Goal: Find specific page/section: Find specific page/section

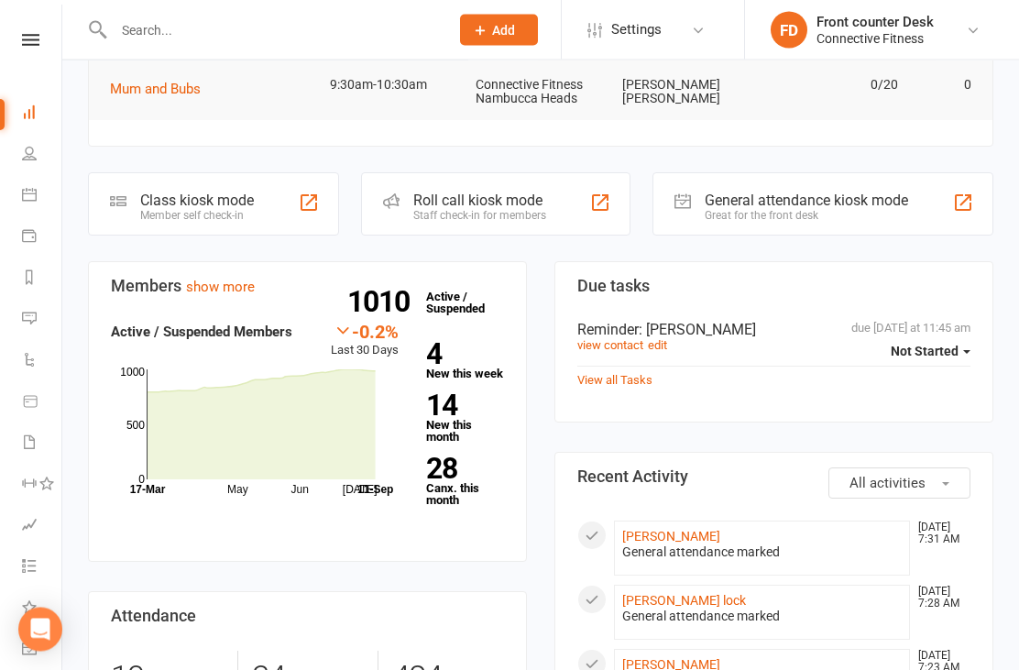
scroll to position [377, 0]
click at [398, 27] on input "text" at bounding box center [272, 30] width 328 height 26
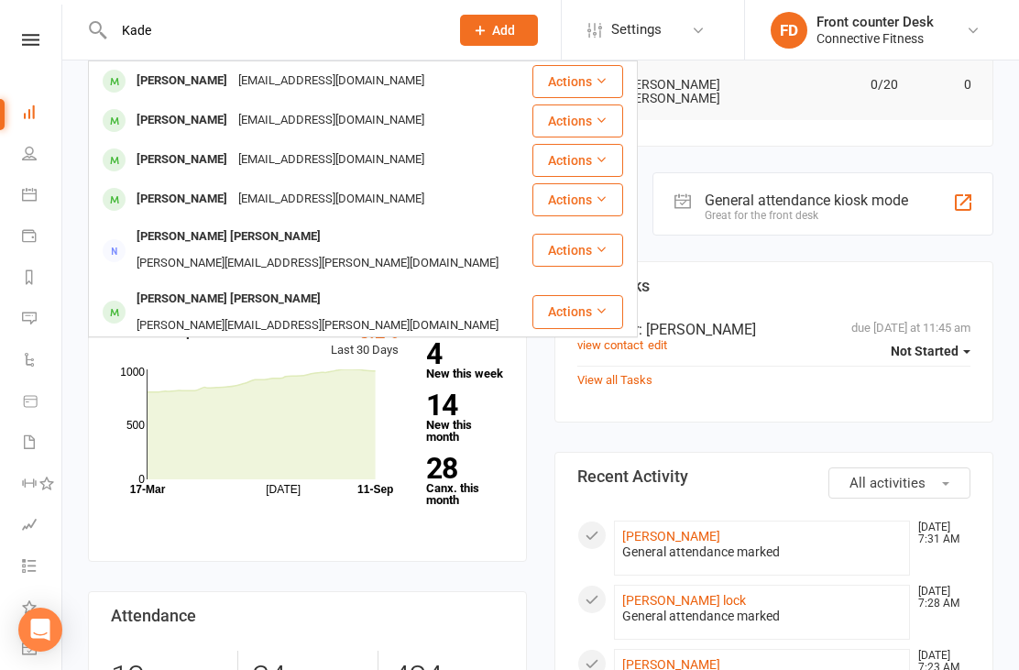
type input "Kade"
click at [388, 125] on div "[PERSON_NAME] [EMAIL_ADDRESS][DOMAIN_NAME]" at bounding box center [310, 121] width 441 height 38
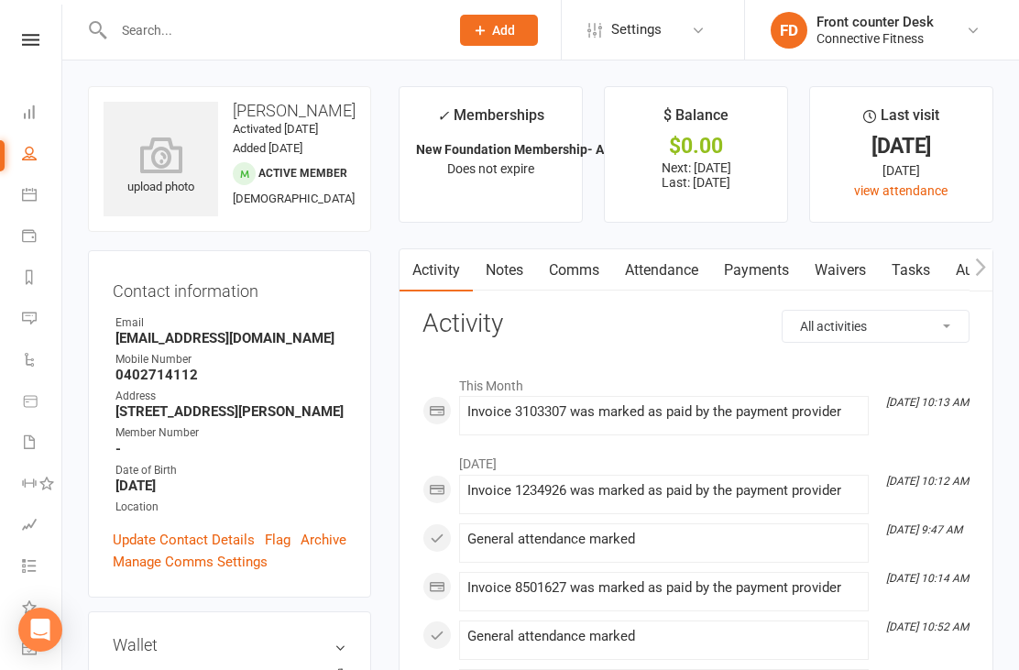
click at [286, 40] on input "text" at bounding box center [272, 30] width 328 height 26
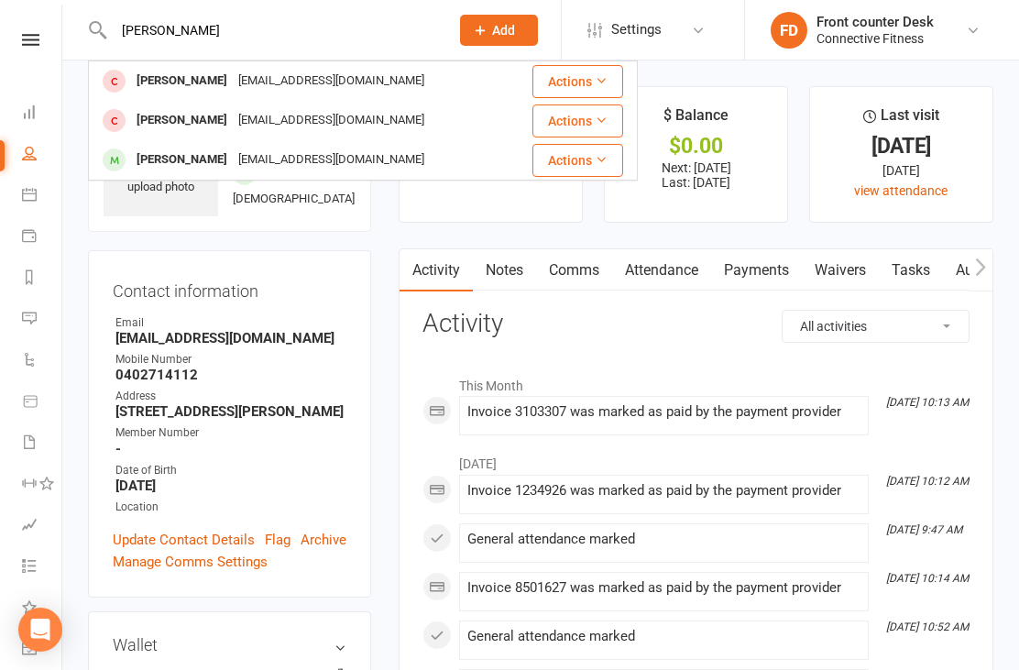
type input "[PERSON_NAME]"
click at [399, 162] on div "[PERSON_NAME] [EMAIL_ADDRESS][DOMAIN_NAME]" at bounding box center [299, 160] width 419 height 38
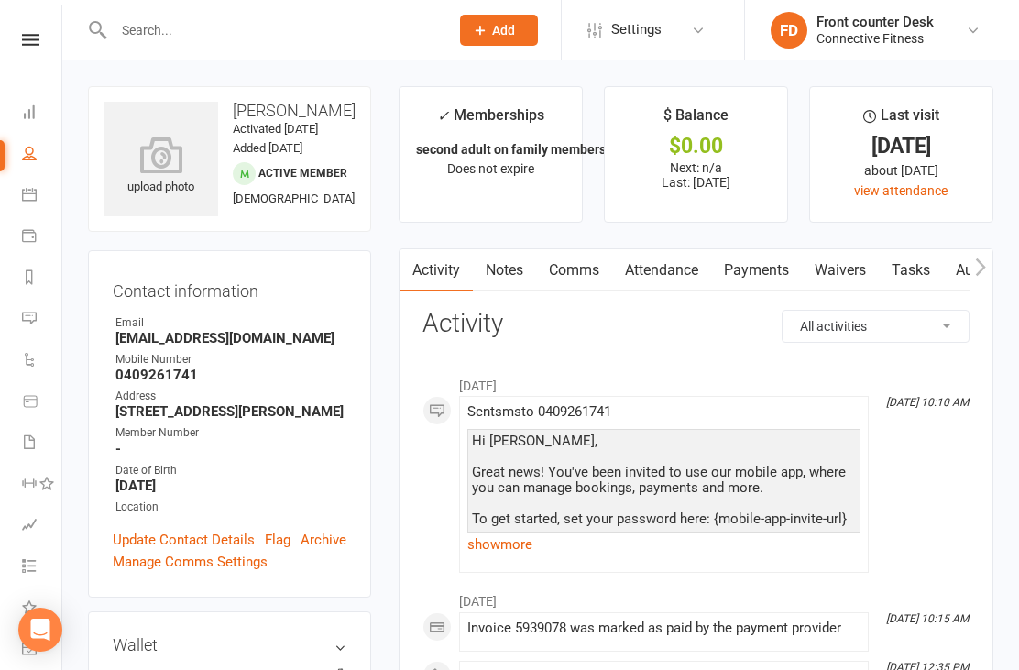
click at [37, 116] on link "Dashboard" at bounding box center [42, 113] width 41 height 41
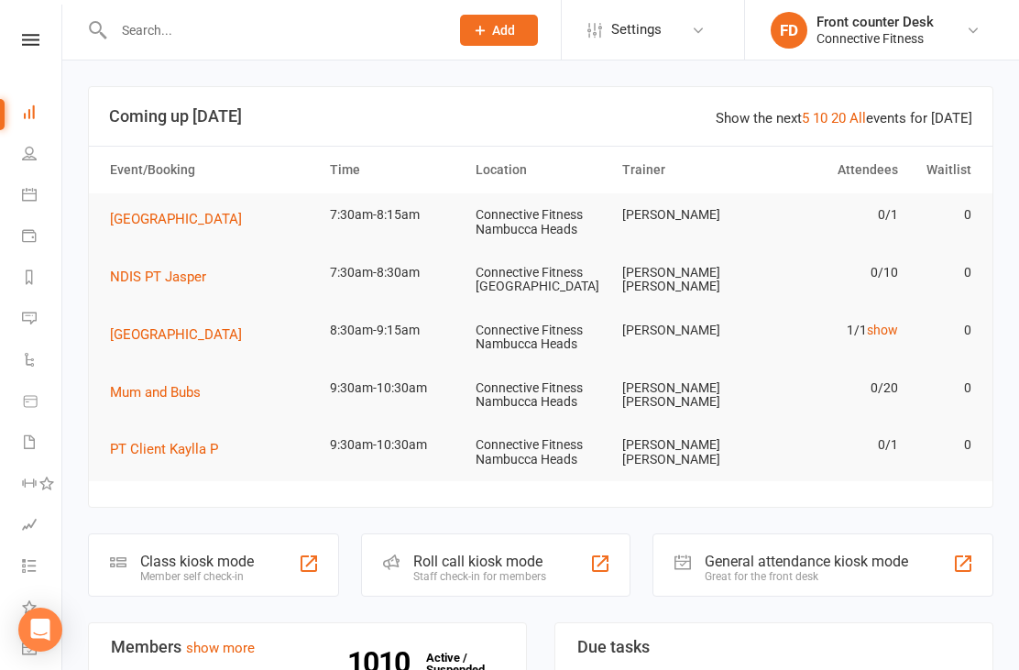
click at [880, 332] on link "show" at bounding box center [882, 330] width 31 height 15
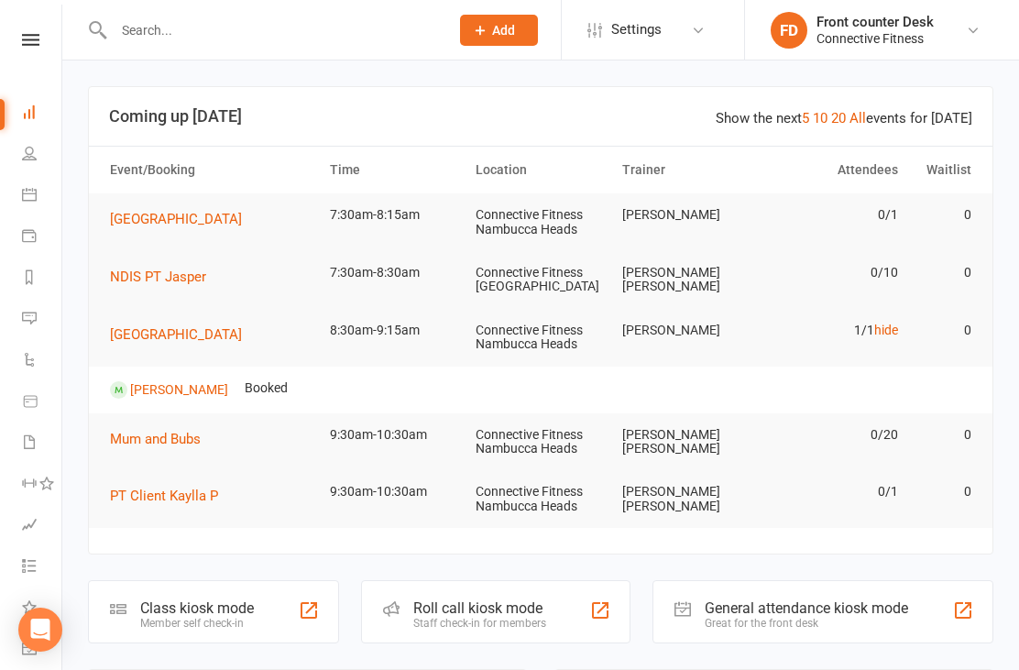
click at [880, 333] on link "hide" at bounding box center [886, 330] width 24 height 15
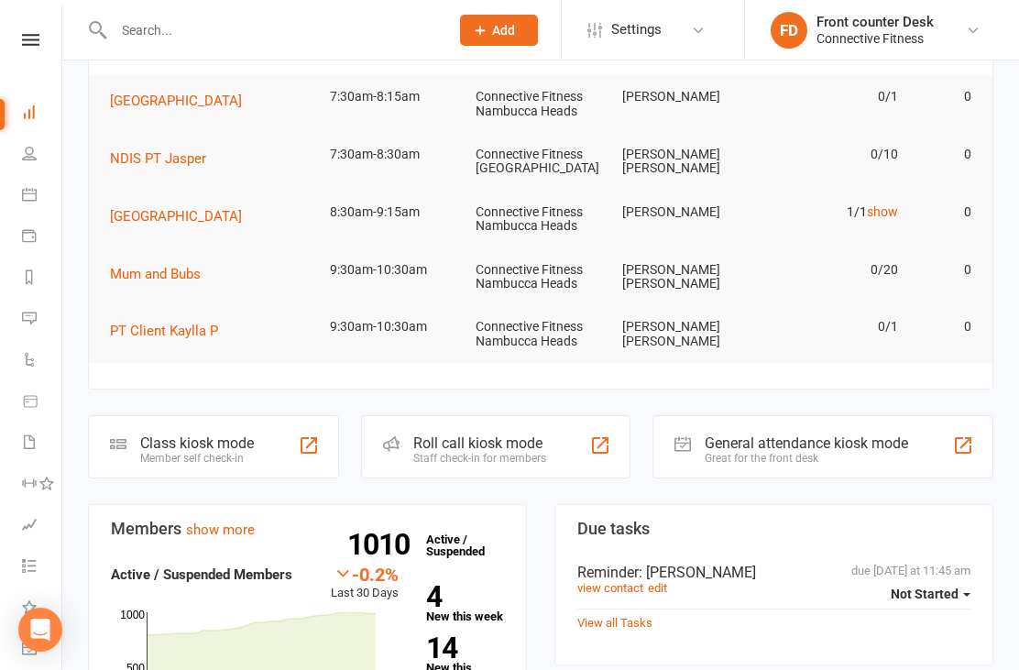
scroll to position [174, 0]
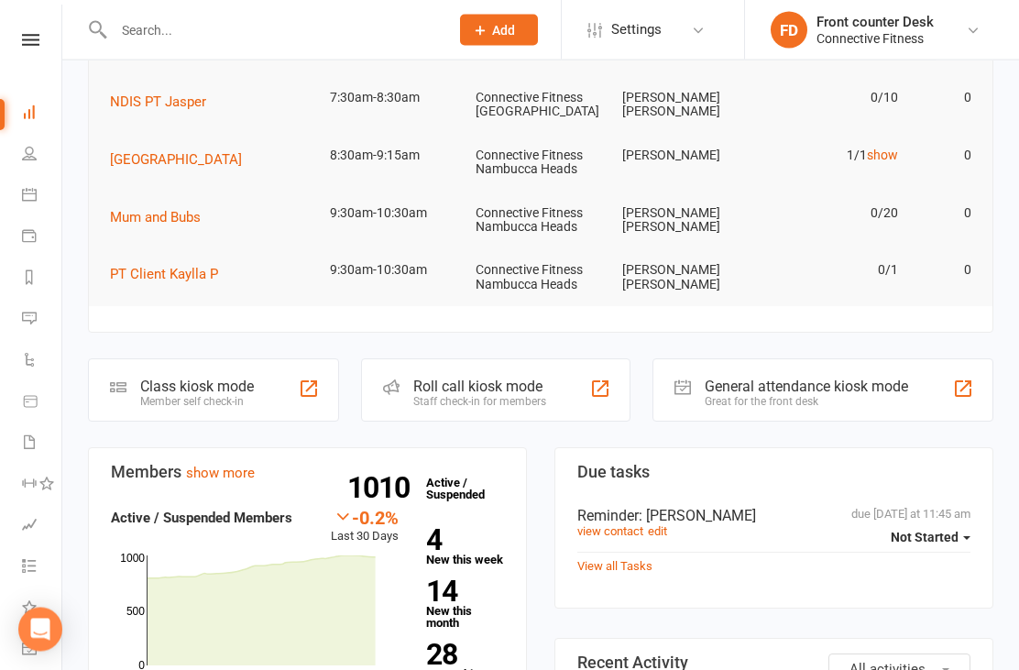
click at [443, 534] on strong "4" at bounding box center [461, 540] width 71 height 27
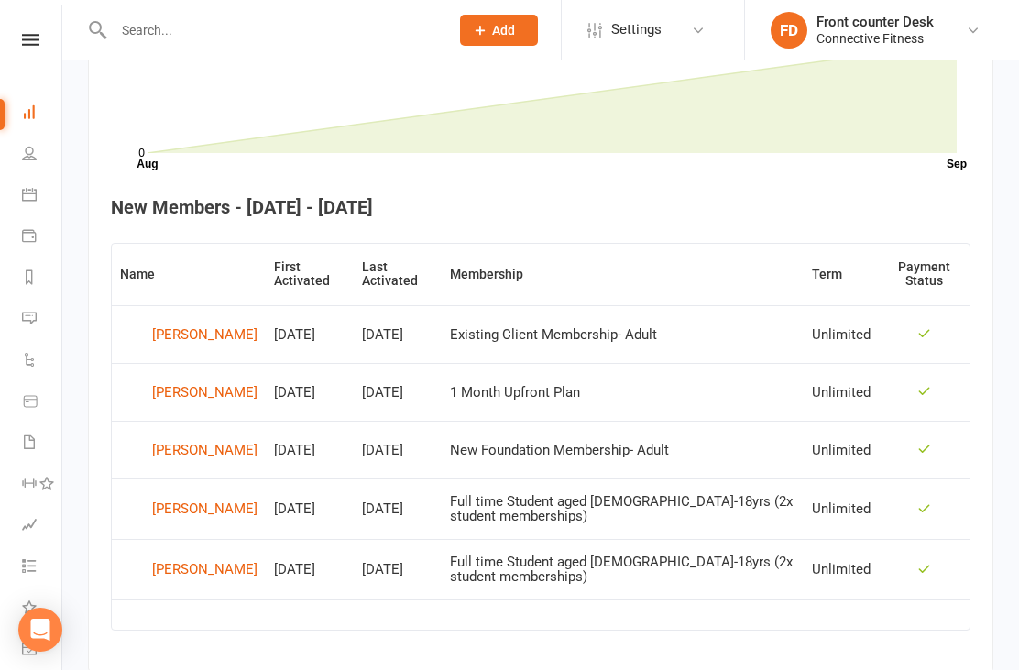
scroll to position [634, 0]
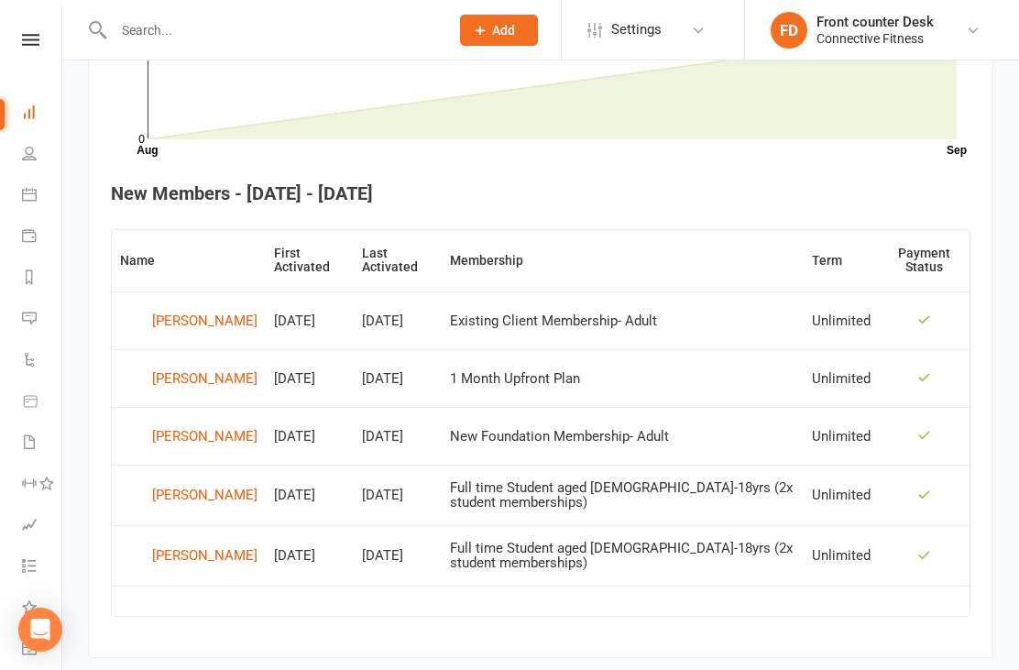
click at [31, 118] on icon at bounding box center [29, 111] width 15 height 15
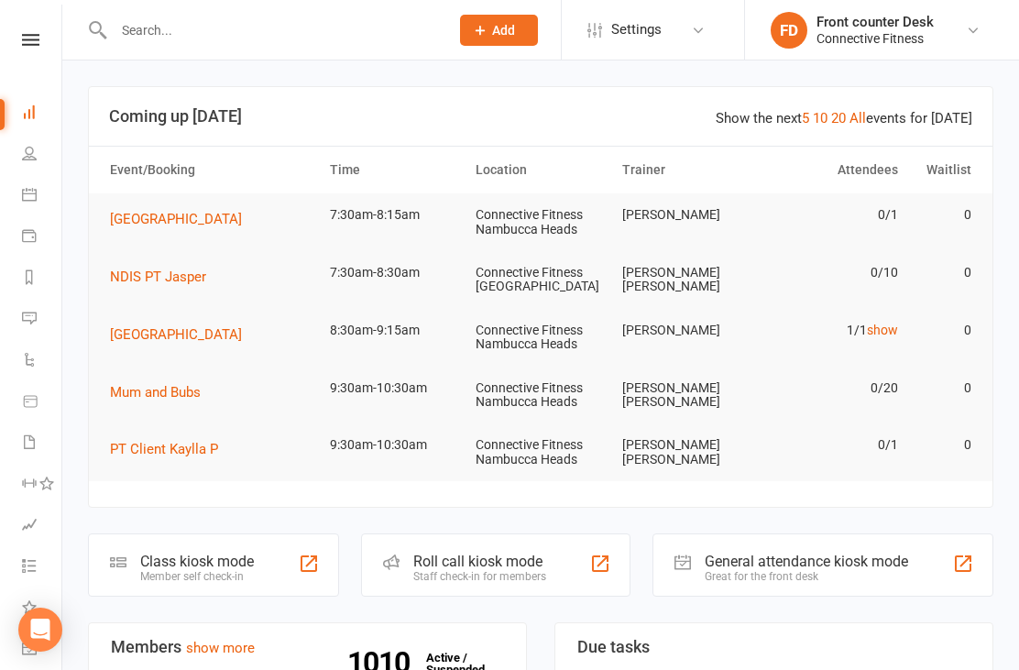
click at [881, 326] on link "show" at bounding box center [882, 330] width 31 height 15
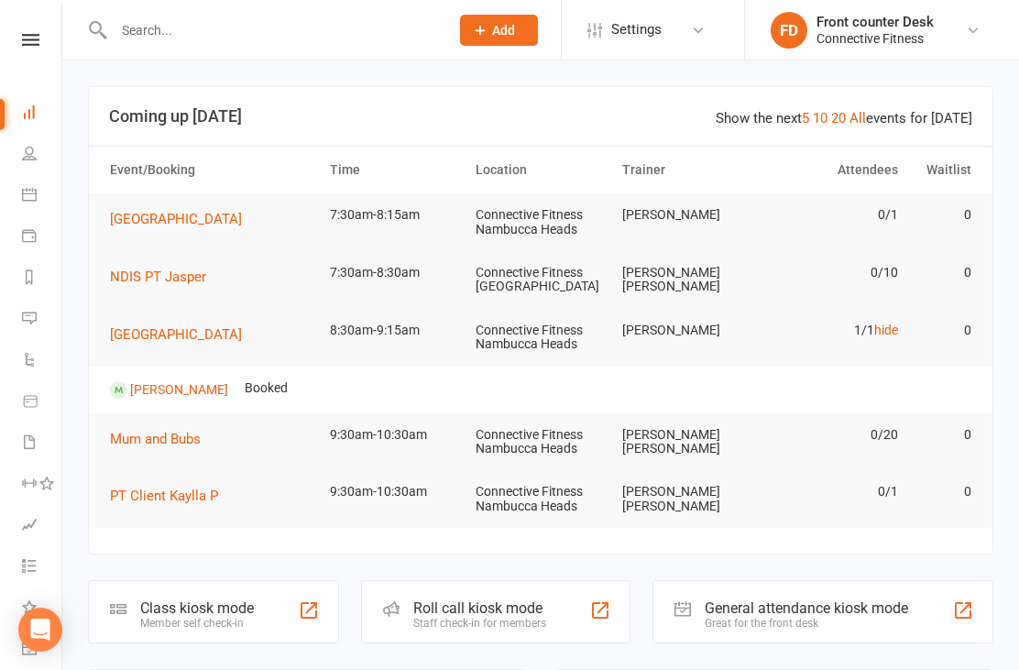
click at [874, 333] on link "hide" at bounding box center [886, 330] width 24 height 15
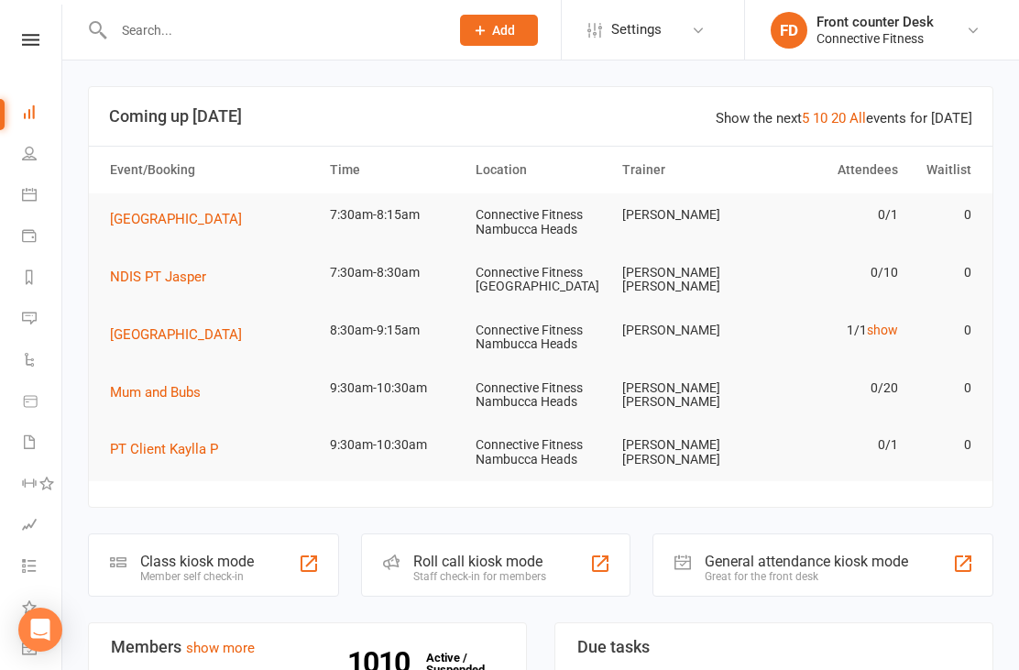
click at [883, 327] on link "show" at bounding box center [882, 330] width 31 height 15
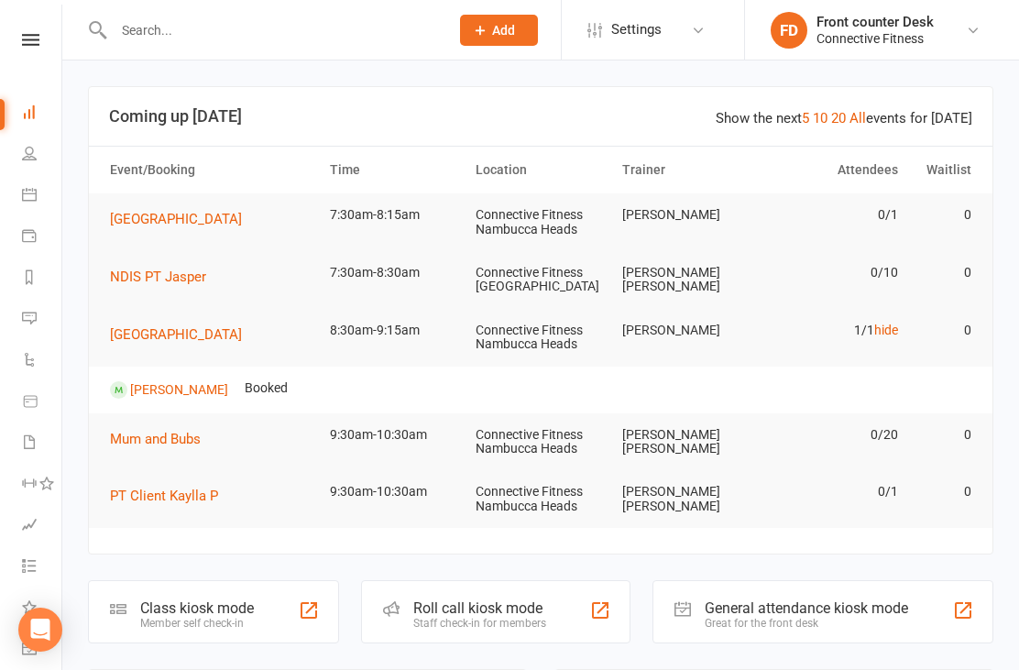
click at [880, 329] on link "hide" at bounding box center [886, 330] width 24 height 15
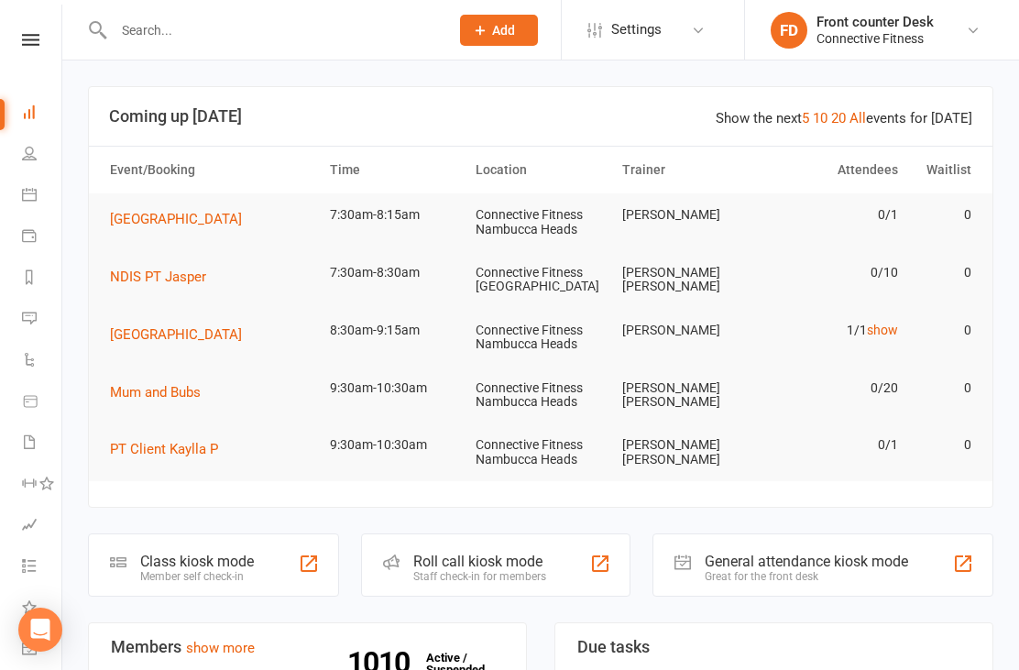
click at [826, 116] on link "10" at bounding box center [820, 118] width 15 height 16
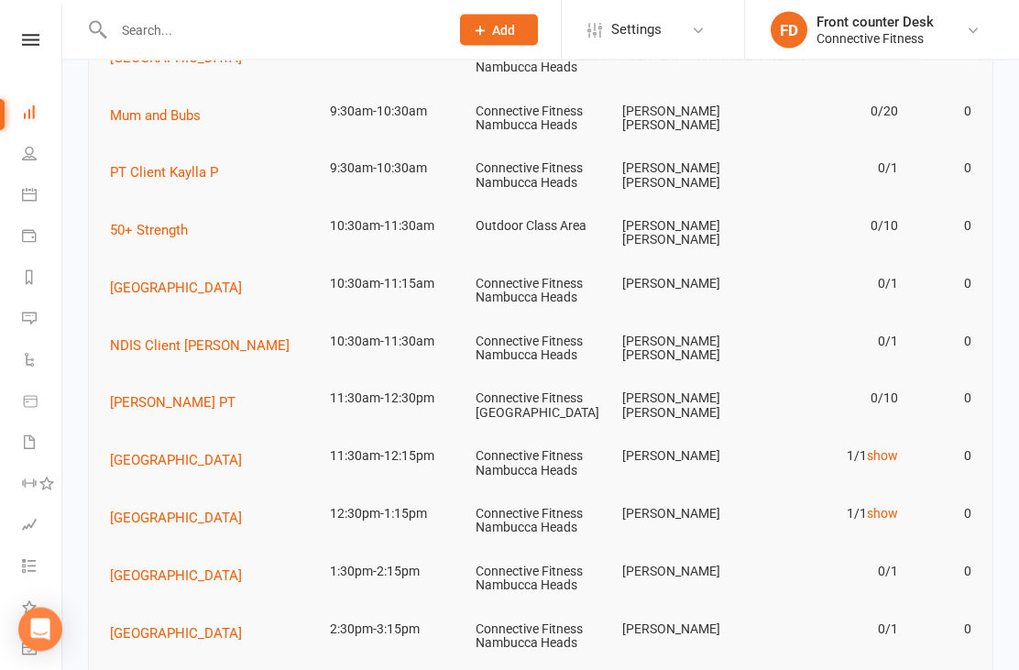
scroll to position [389, 0]
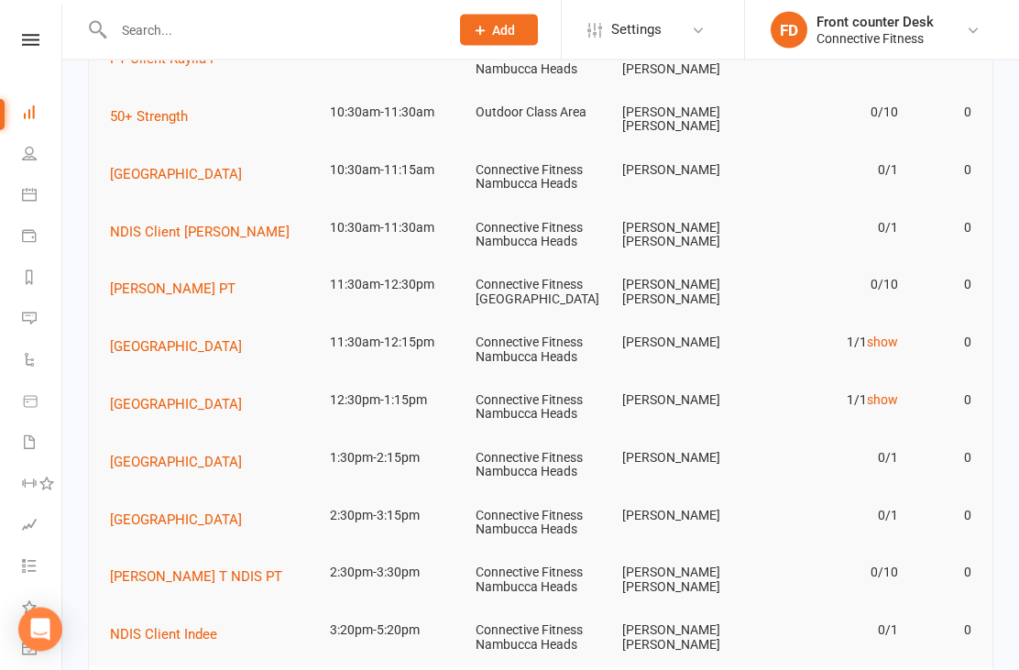
click at [869, 335] on link "show" at bounding box center [882, 342] width 31 height 15
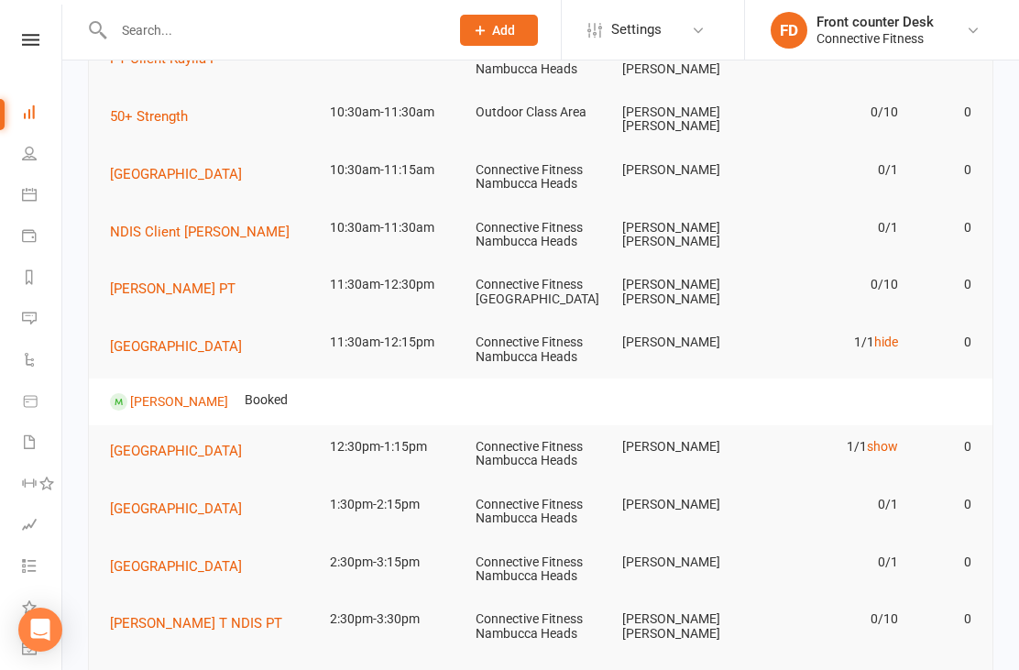
click at [876, 439] on link "show" at bounding box center [882, 446] width 31 height 15
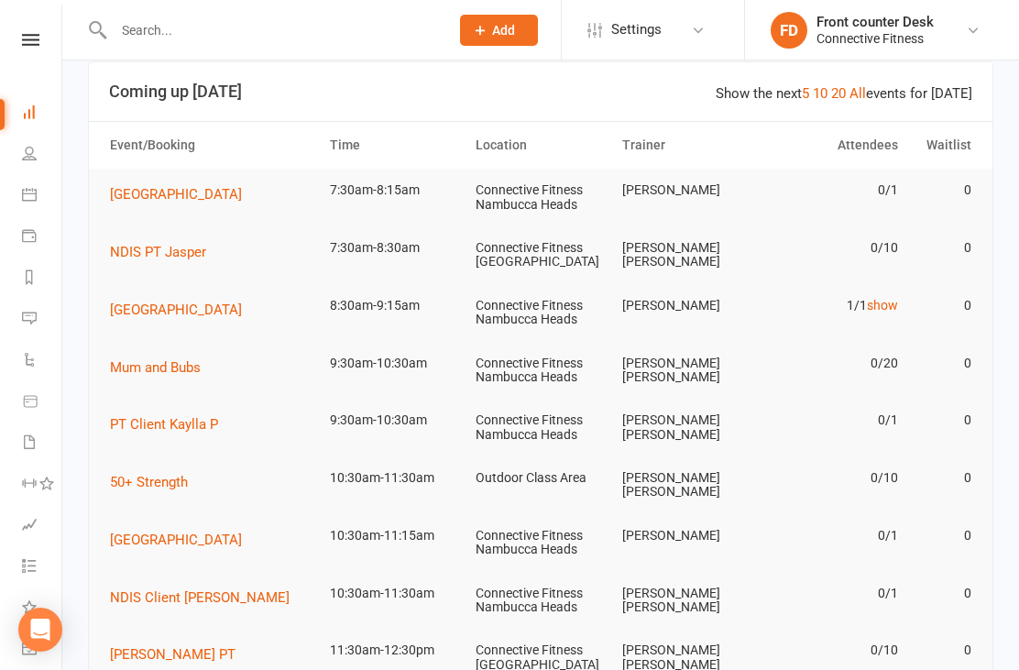
scroll to position [0, 0]
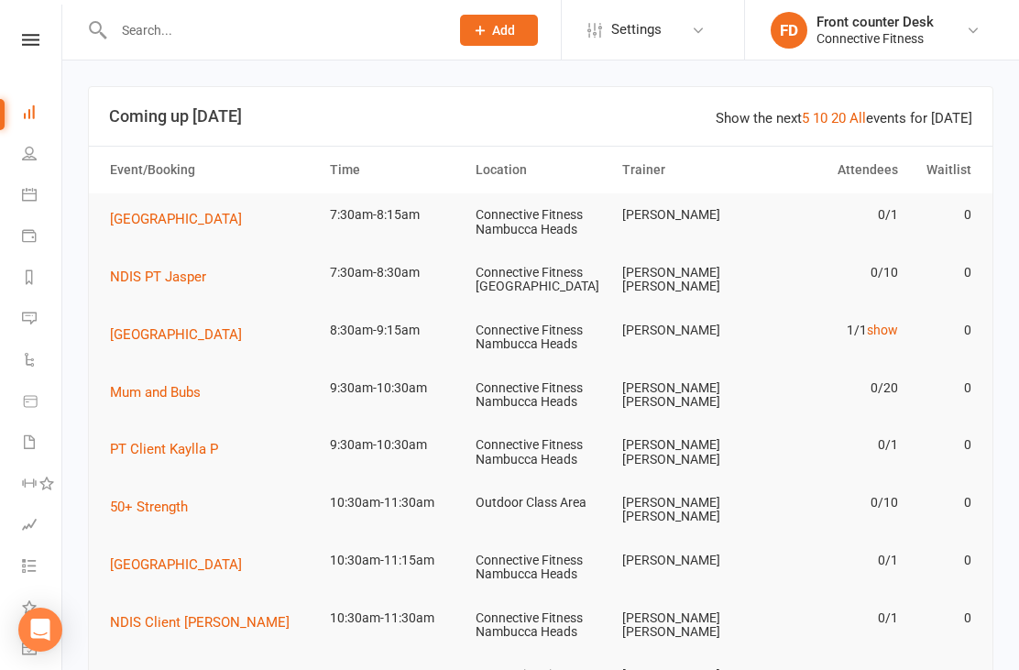
click at [842, 121] on link "20" at bounding box center [838, 118] width 15 height 16
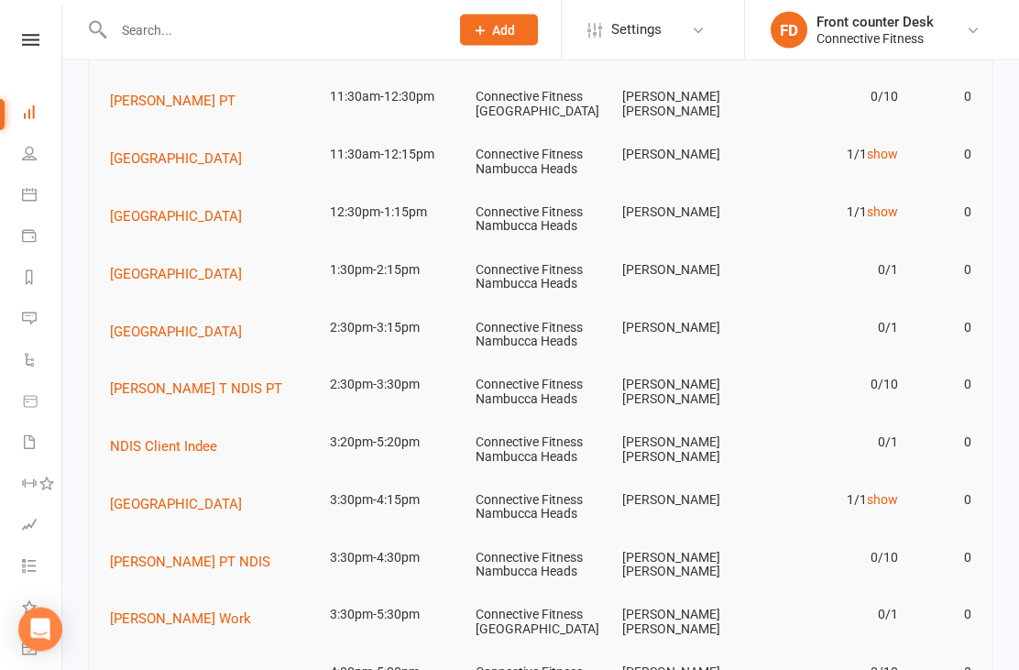
scroll to position [581, 0]
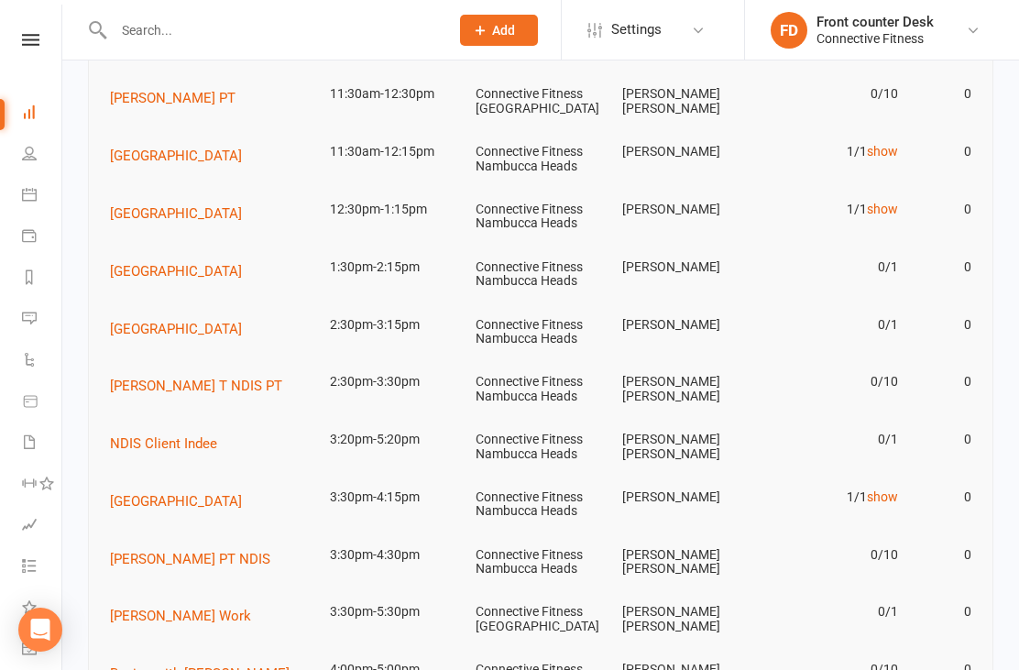
click at [880, 489] on link "show" at bounding box center [882, 496] width 31 height 15
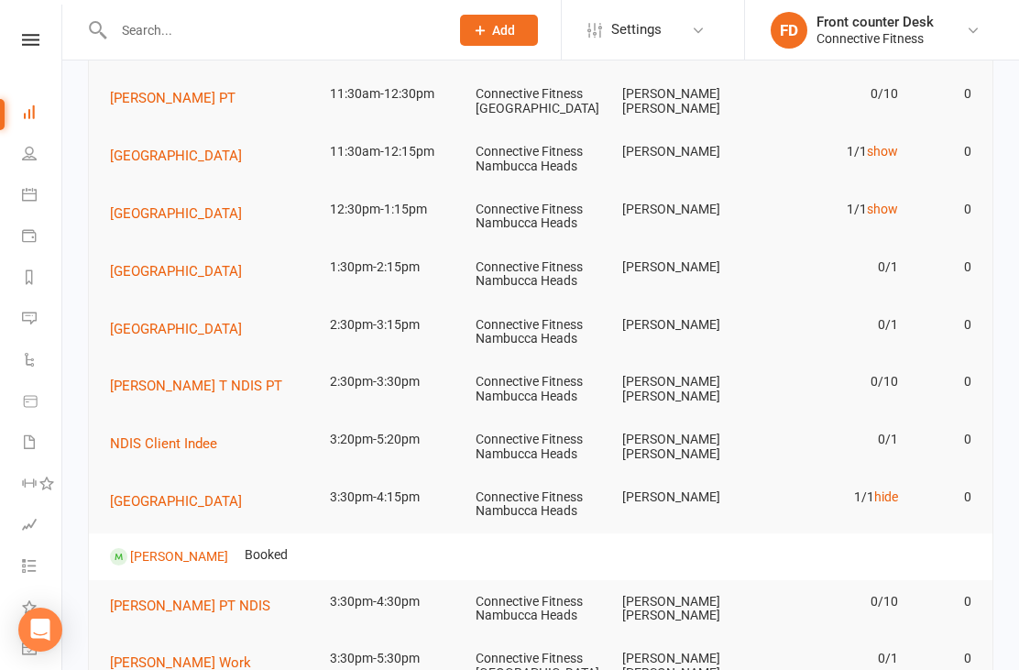
click at [876, 489] on link "hide" at bounding box center [886, 496] width 24 height 15
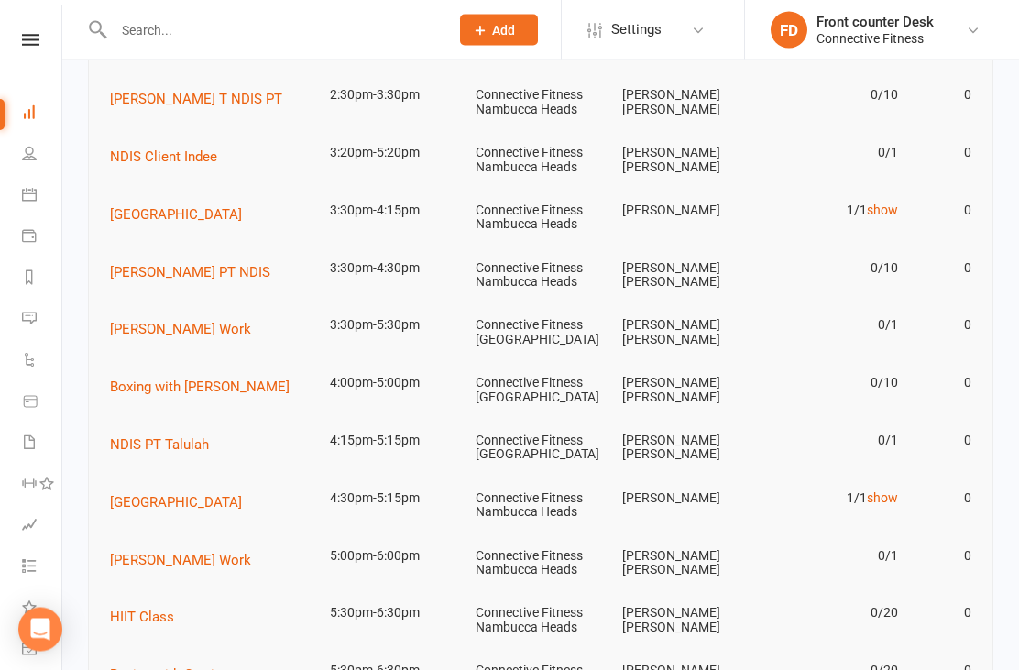
click at [870, 491] on link "show" at bounding box center [882, 498] width 31 height 15
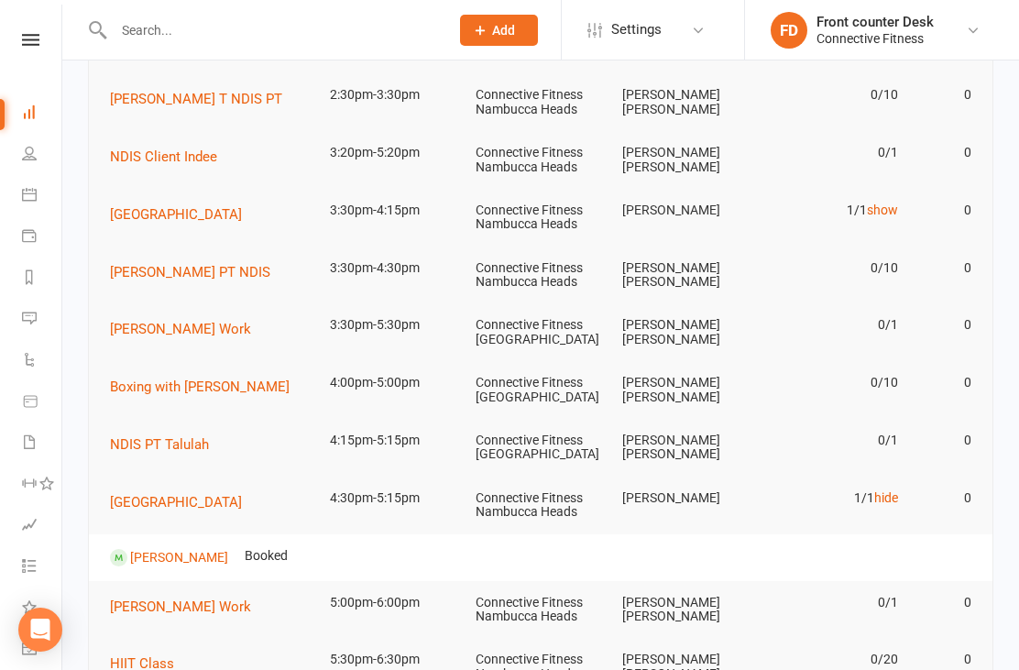
click at [882, 490] on link "hide" at bounding box center [886, 497] width 24 height 15
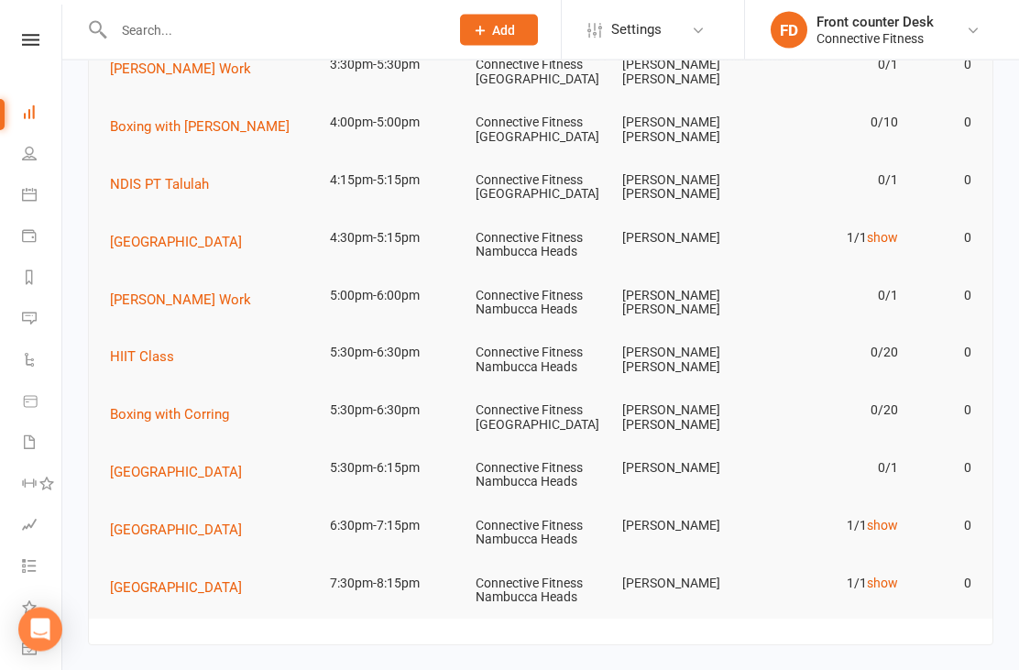
click at [887, 519] on link "show" at bounding box center [882, 526] width 31 height 15
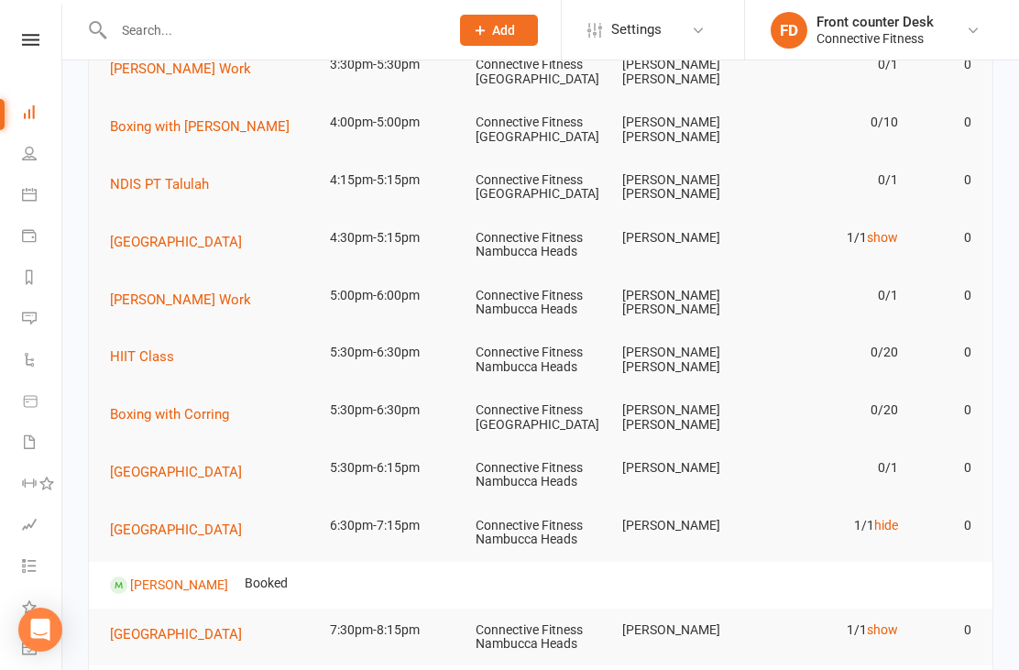
click at [882, 518] on link "hide" at bounding box center [886, 525] width 24 height 15
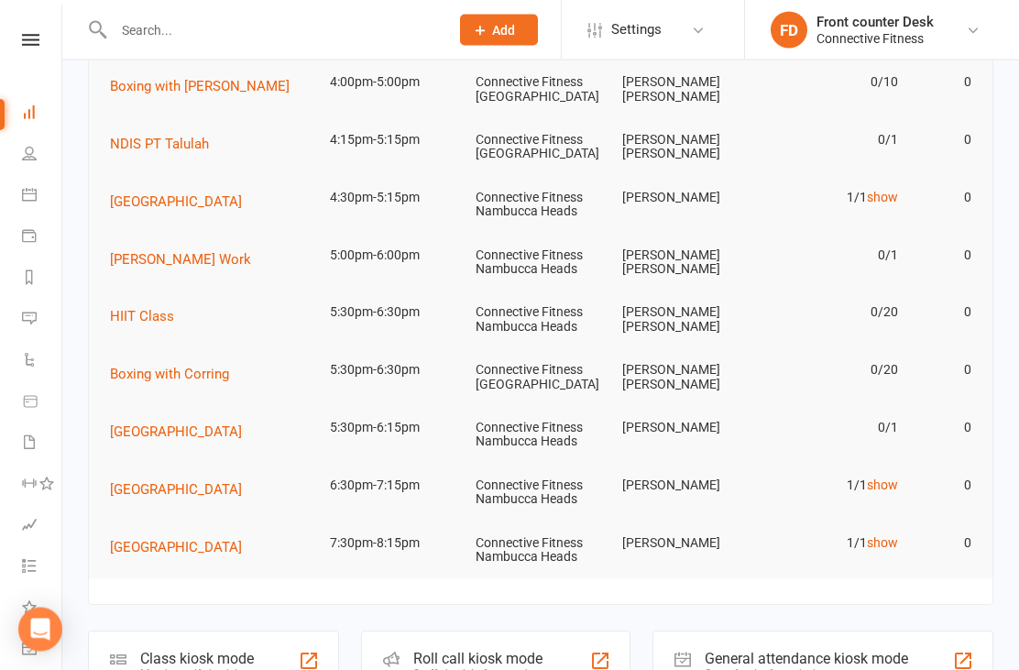
click at [883, 536] on link "show" at bounding box center [882, 543] width 31 height 15
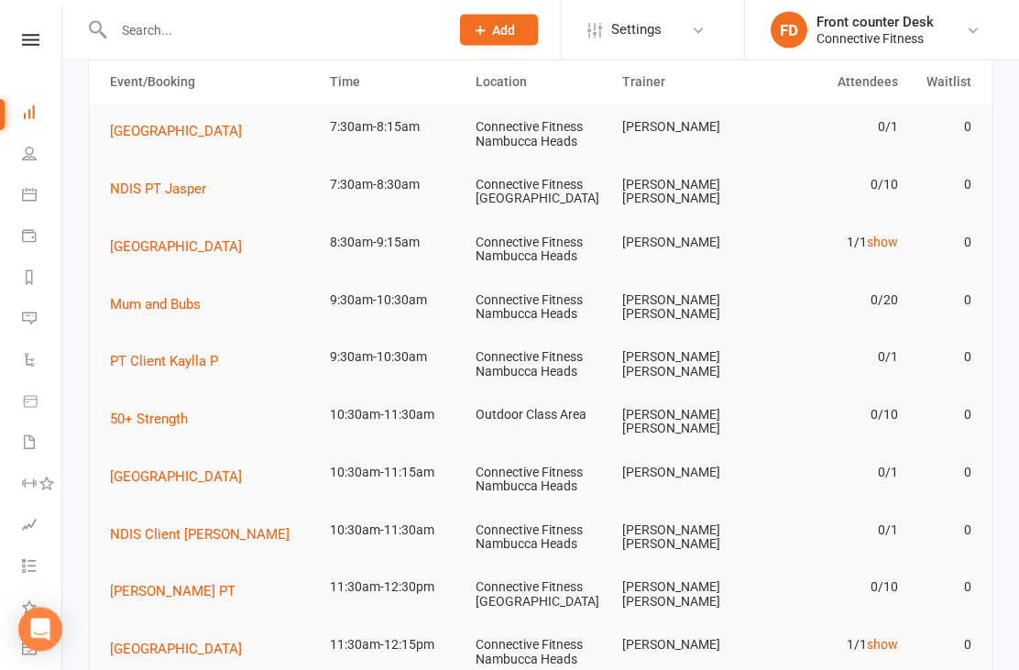
scroll to position [86, 0]
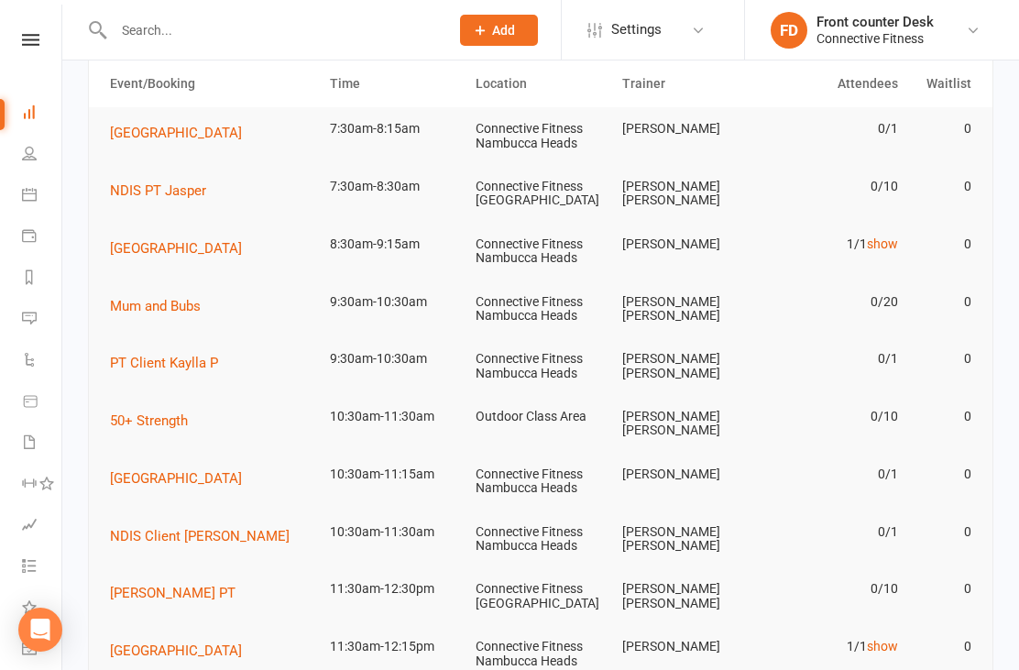
click at [866, 247] on td "1/1 show" at bounding box center [833, 244] width 147 height 43
click at [882, 243] on link "show" at bounding box center [882, 243] width 31 height 15
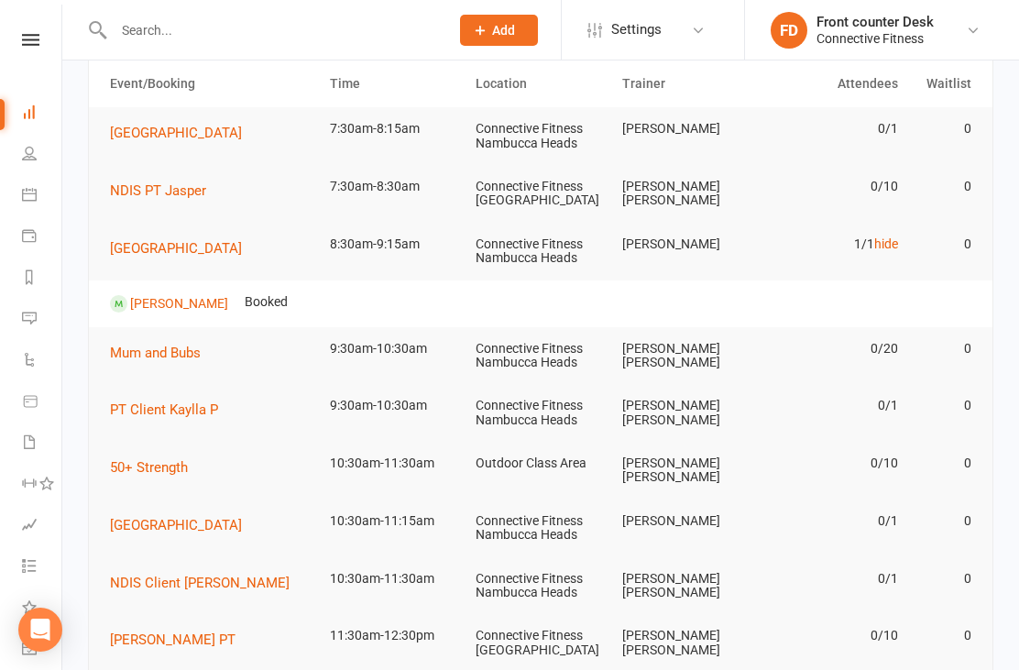
click at [883, 241] on link "hide" at bounding box center [886, 243] width 24 height 15
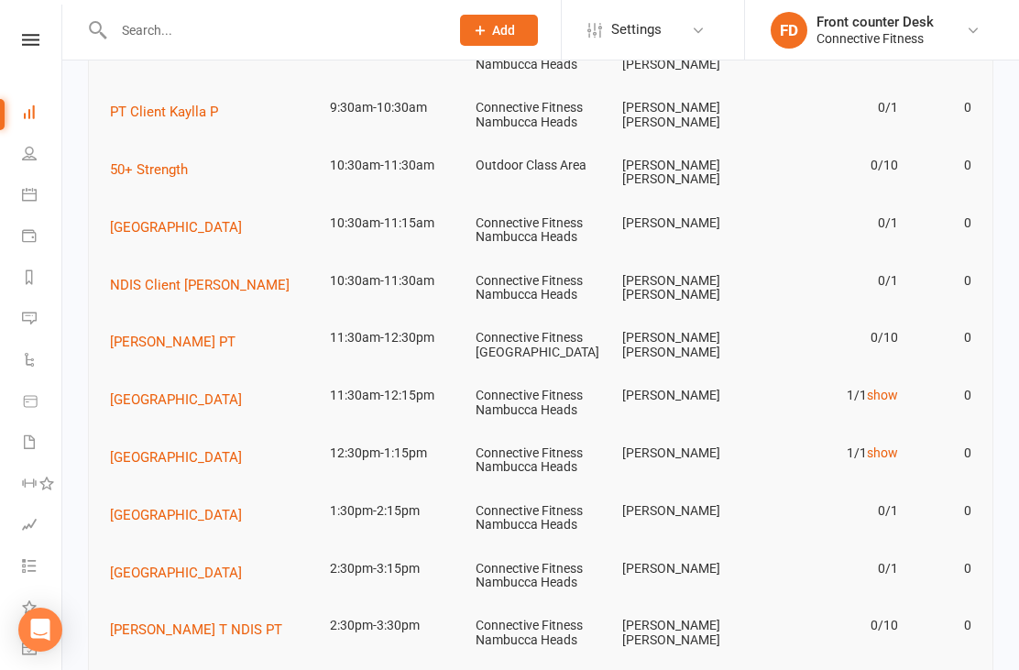
scroll to position [409, 0]
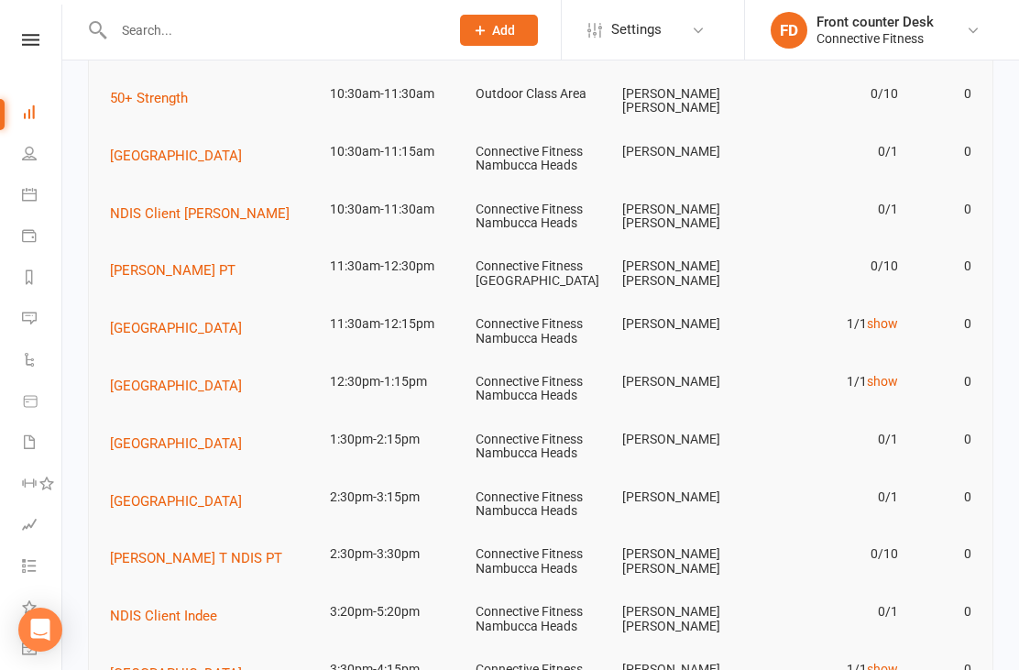
click at [886, 316] on link "show" at bounding box center [882, 323] width 31 height 15
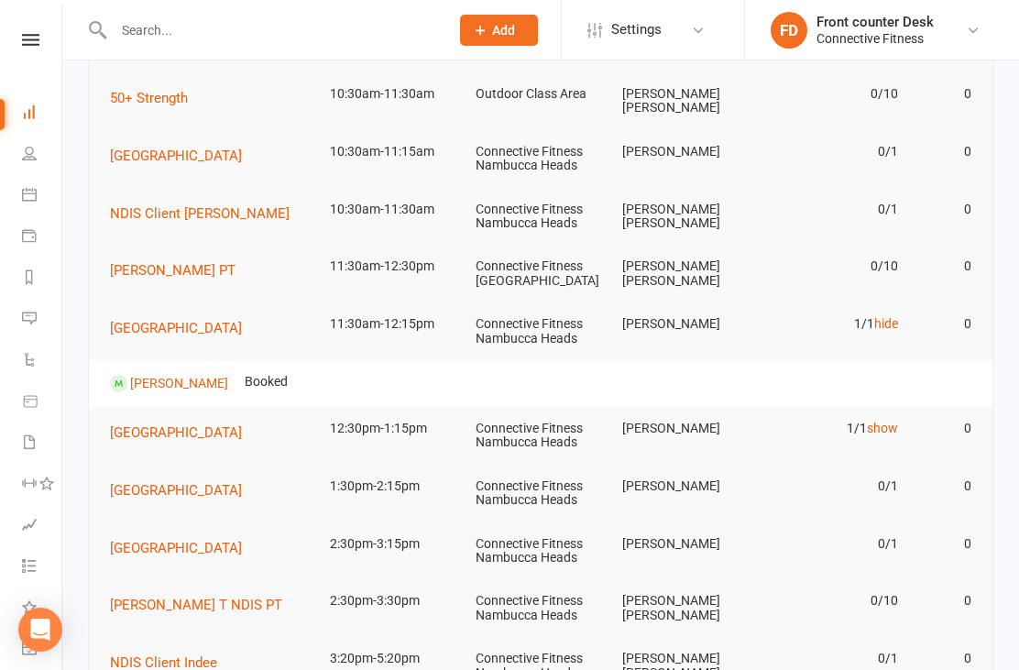
click at [883, 318] on link "hide" at bounding box center [886, 323] width 24 height 15
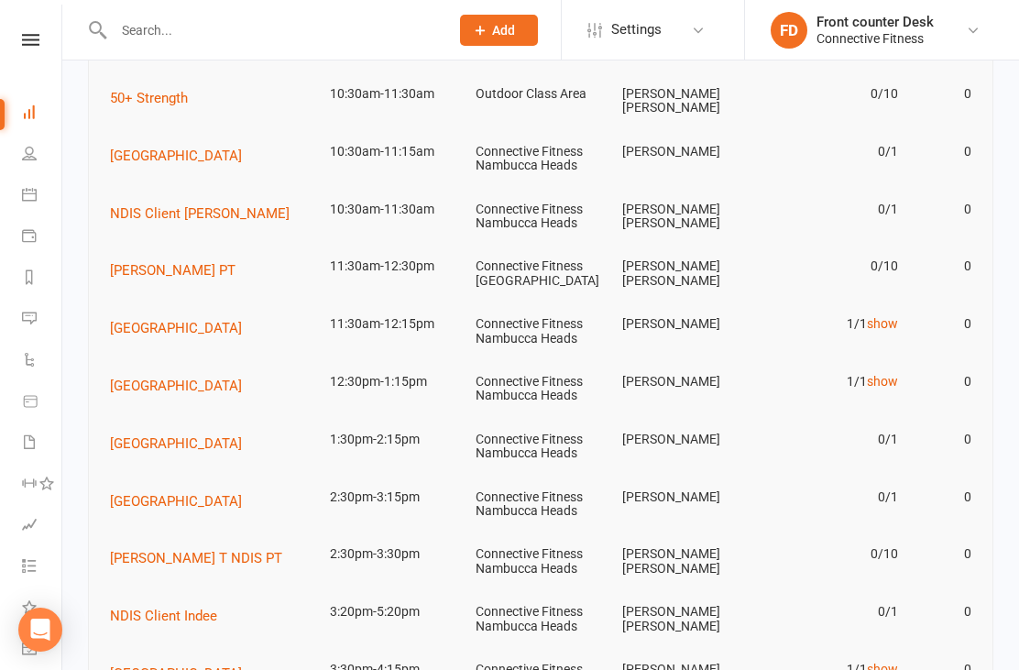
click at [884, 374] on link "show" at bounding box center [882, 381] width 31 height 15
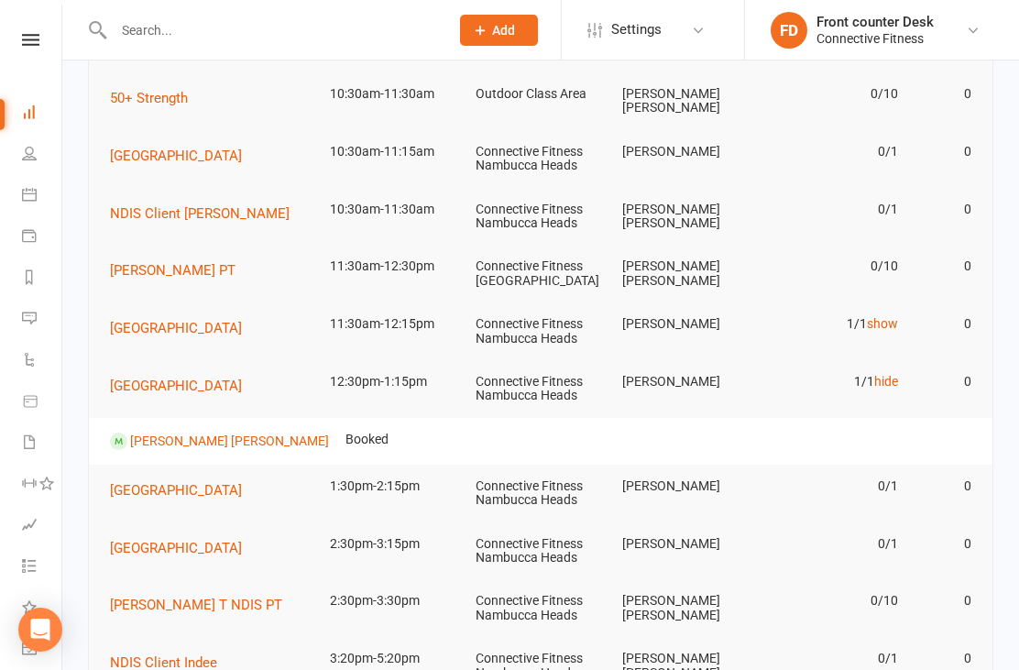
click at [877, 374] on link "hide" at bounding box center [886, 381] width 24 height 15
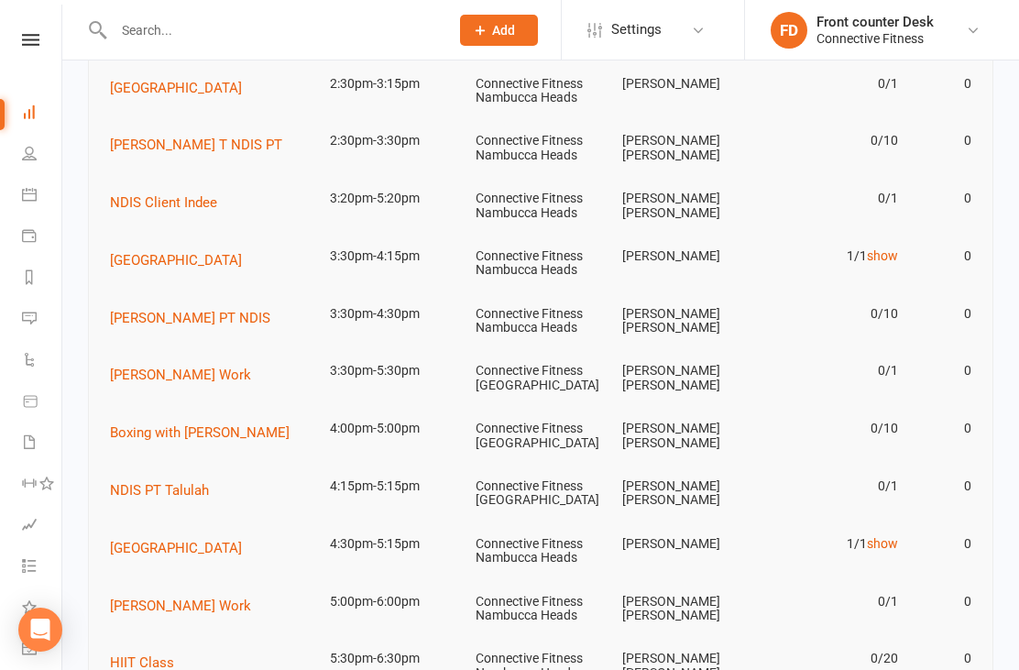
scroll to position [815, 0]
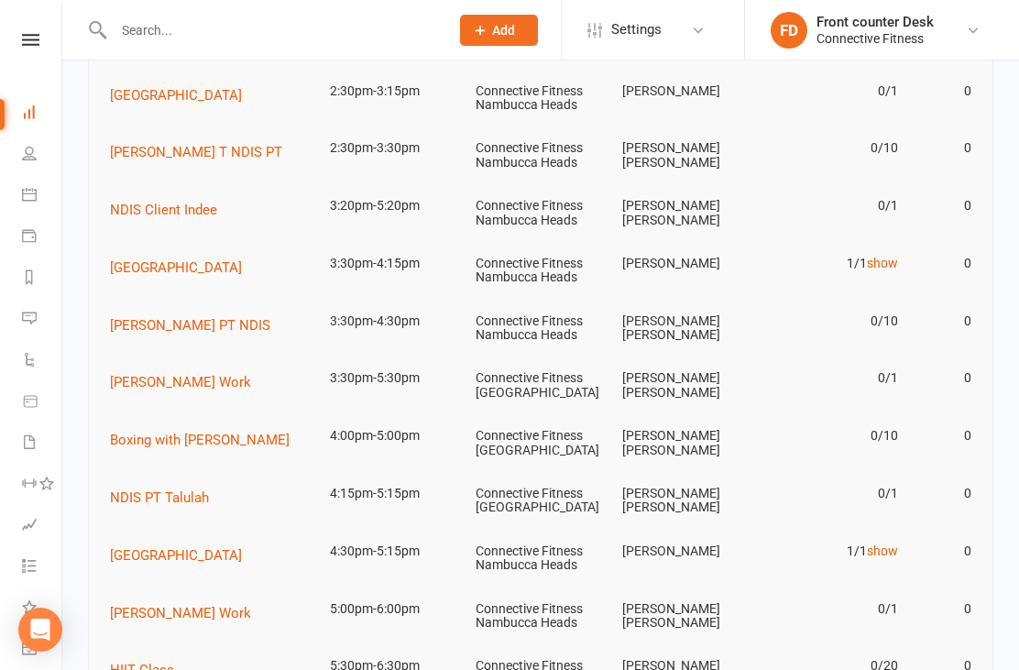
click at [886, 256] on link "show" at bounding box center [882, 263] width 31 height 15
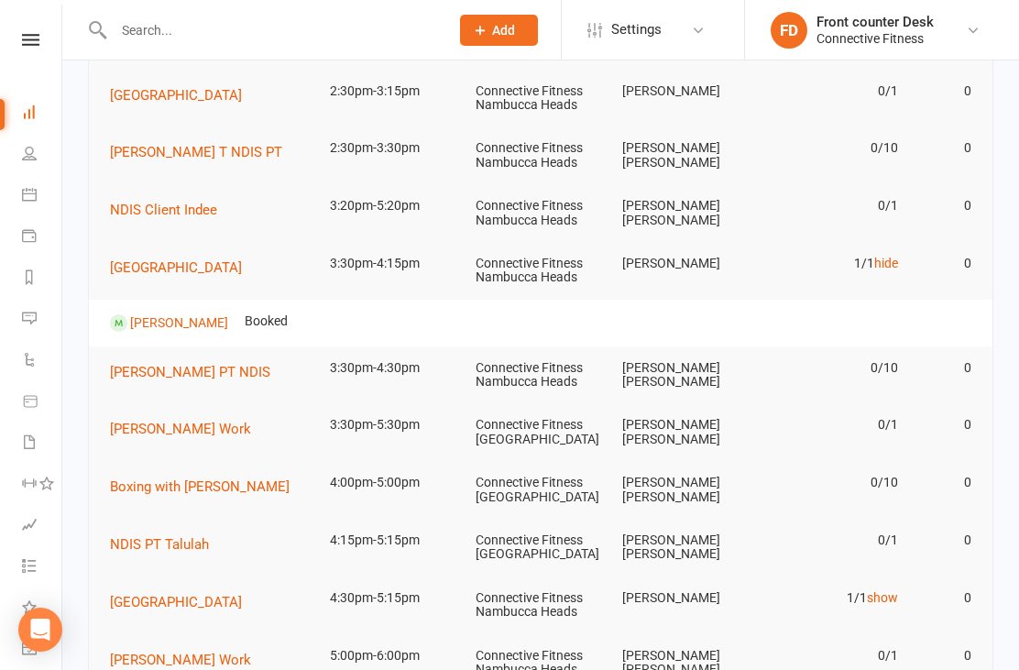
click at [889, 256] on link "hide" at bounding box center [886, 263] width 24 height 15
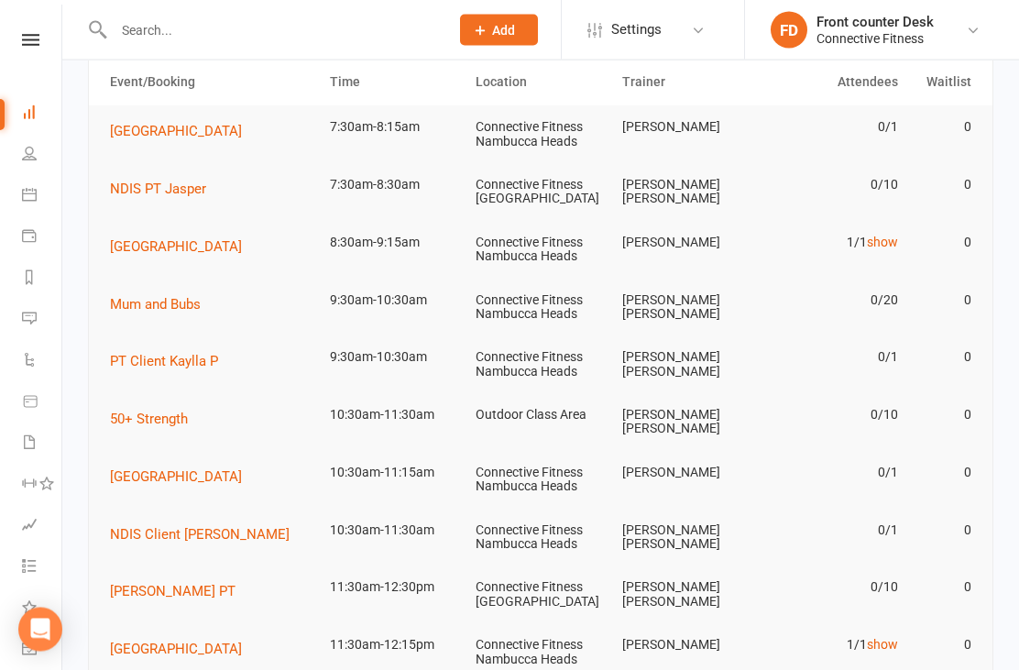
scroll to position [0, 0]
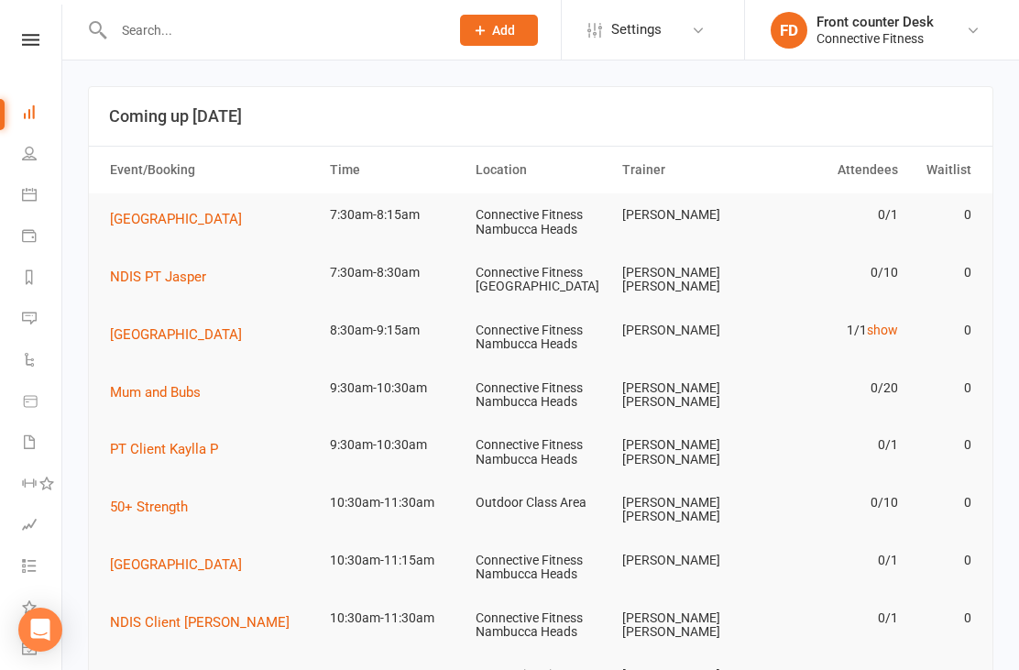
click at [38, 118] on link "Dashboard" at bounding box center [42, 113] width 41 height 41
